Goal: Find specific page/section: Find specific page/section

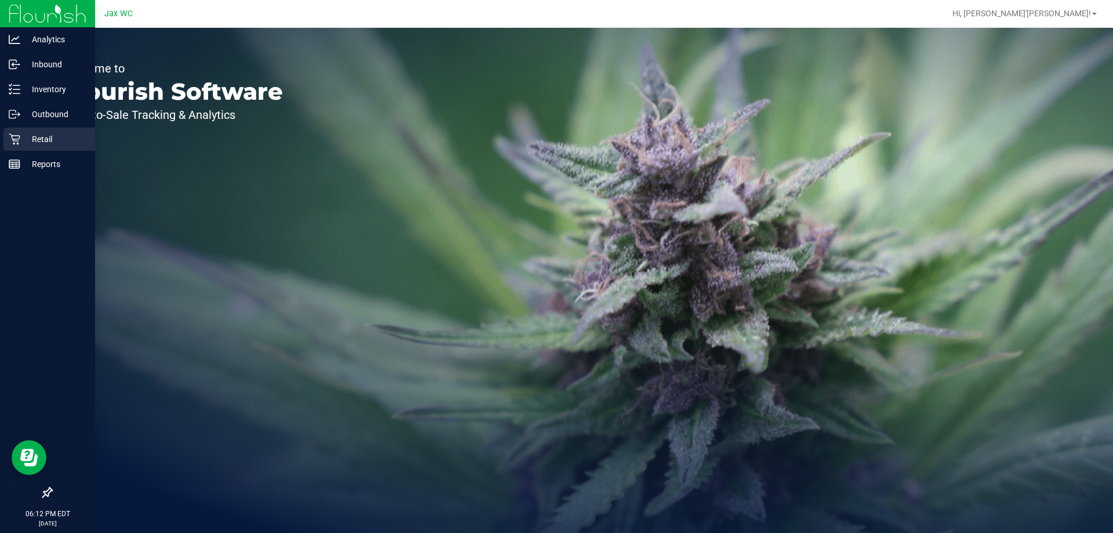
click at [59, 139] on p "Retail" at bounding box center [55, 139] width 70 height 14
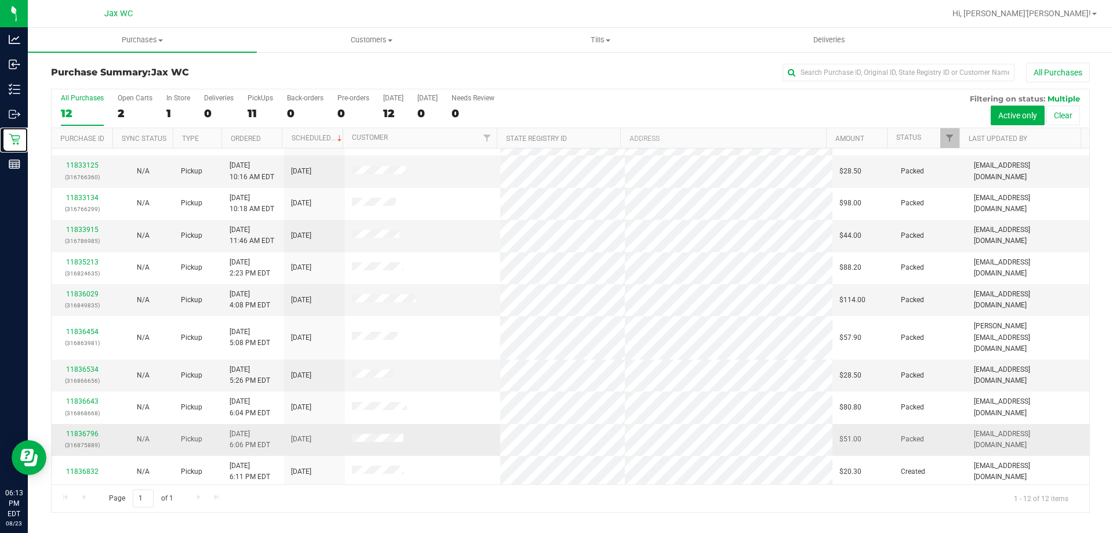
scroll to position [49, 0]
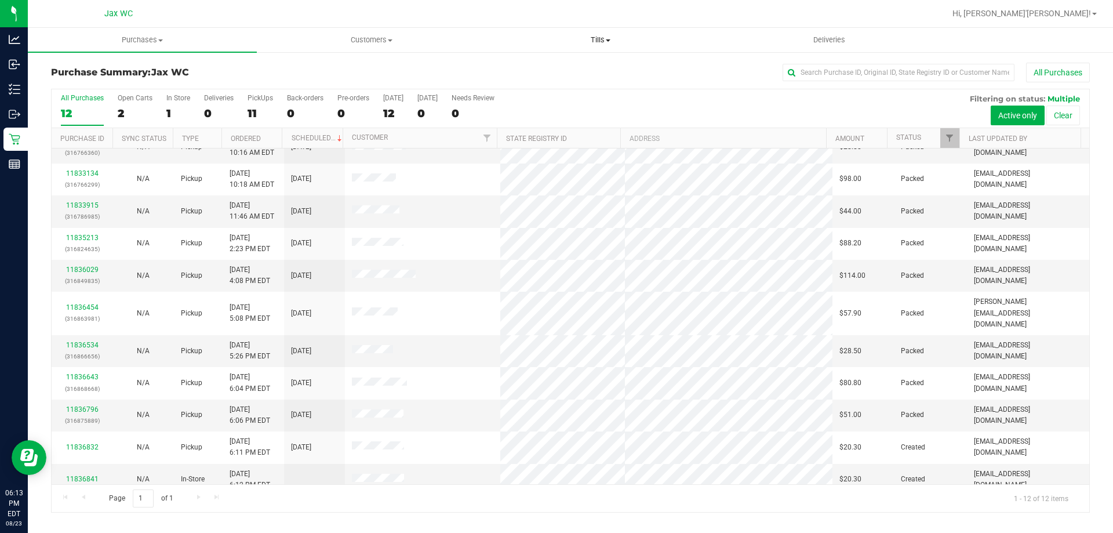
click at [581, 41] on span "Tills" at bounding box center [601, 40] width 228 height 10
click at [506, 66] on span "Manage tills" at bounding box center [525, 70] width 78 height 10
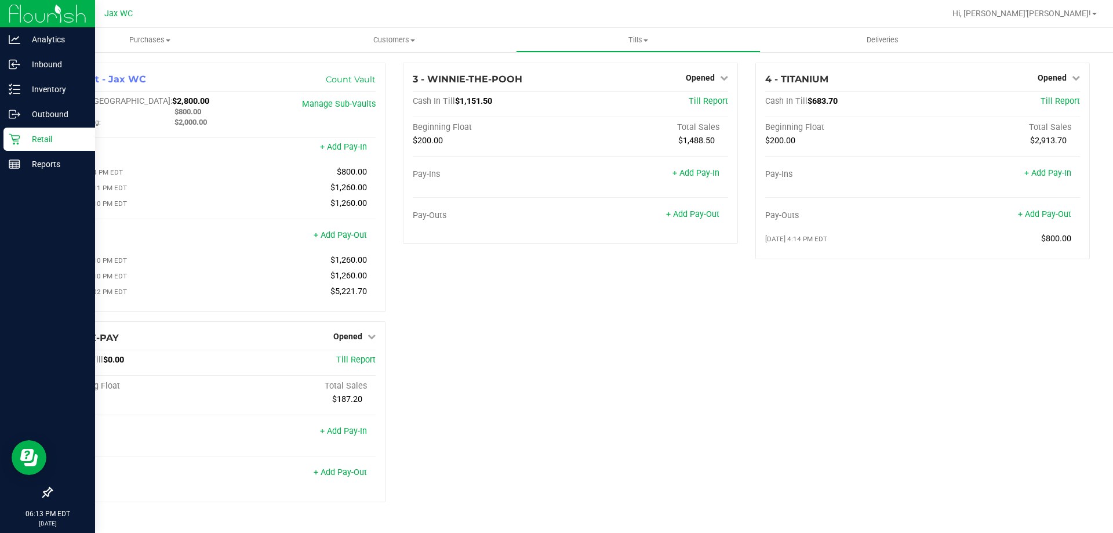
click at [20, 135] on icon at bounding box center [15, 139] width 12 height 12
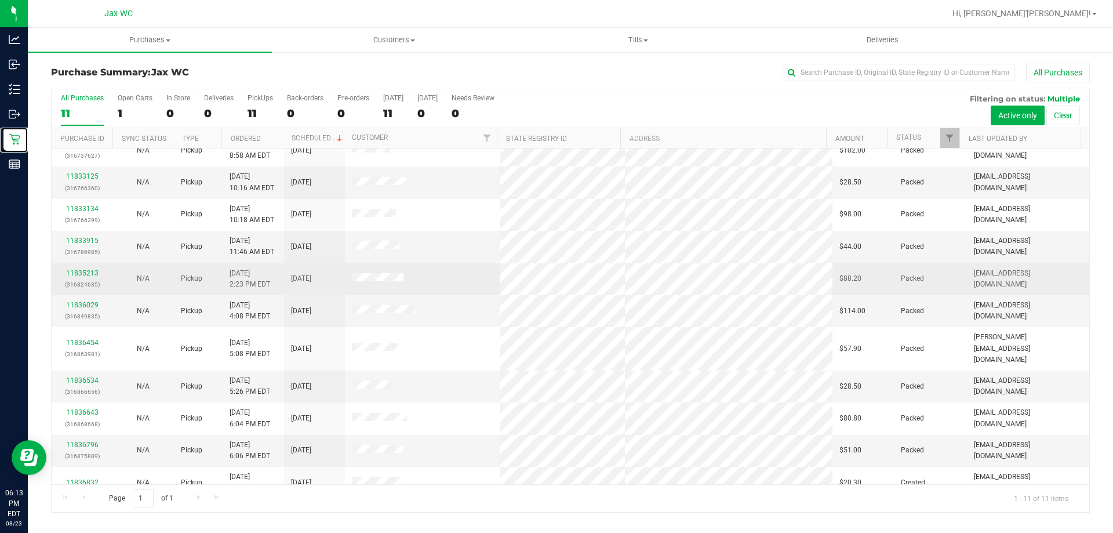
scroll to position [17, 0]
